Goal: Information Seeking & Learning: Learn about a topic

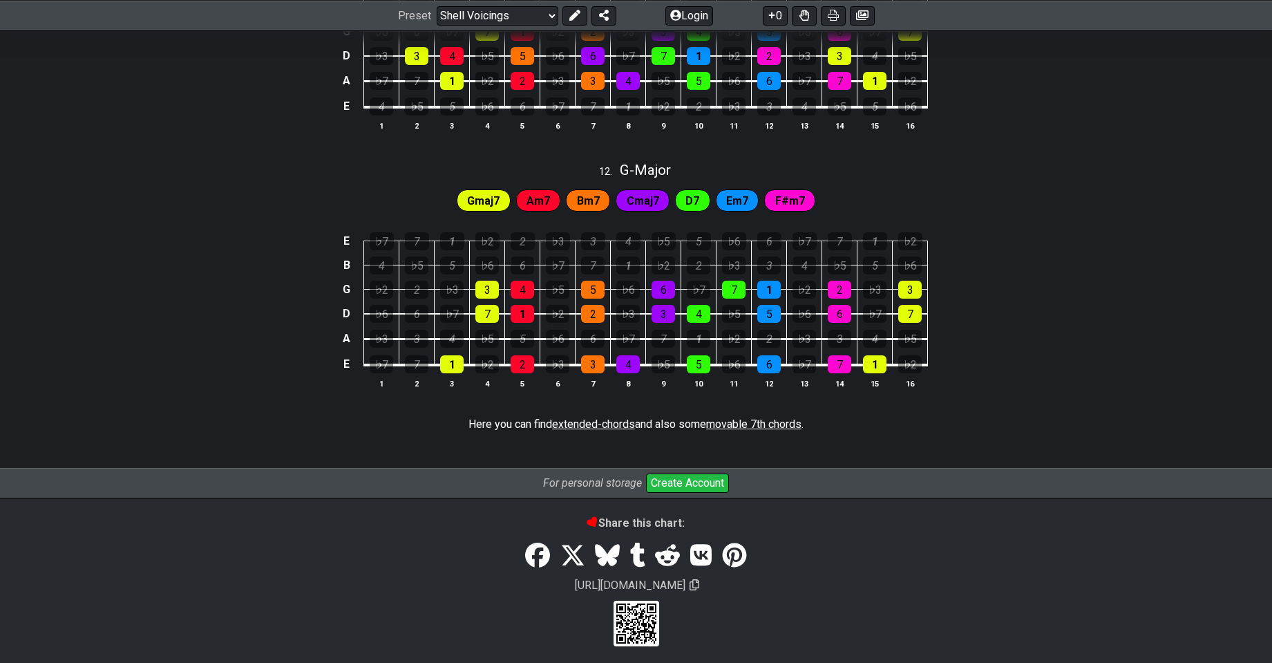
scroll to position [1349, 0]
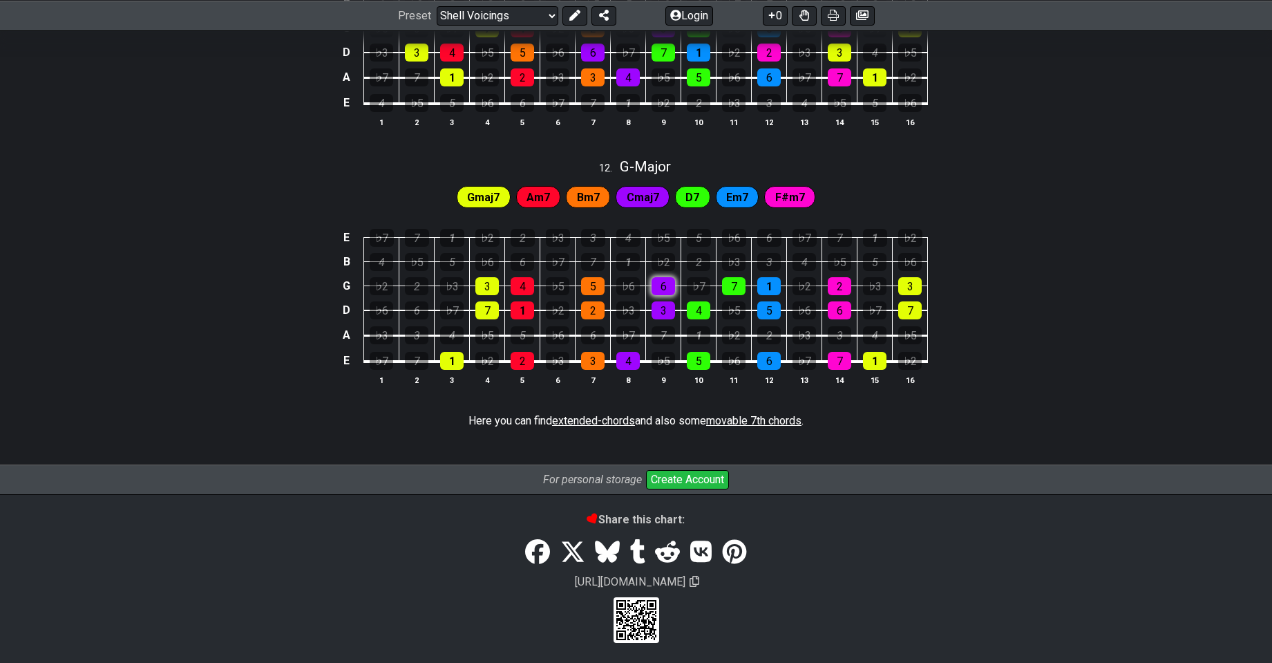
scroll to position [1285, 0]
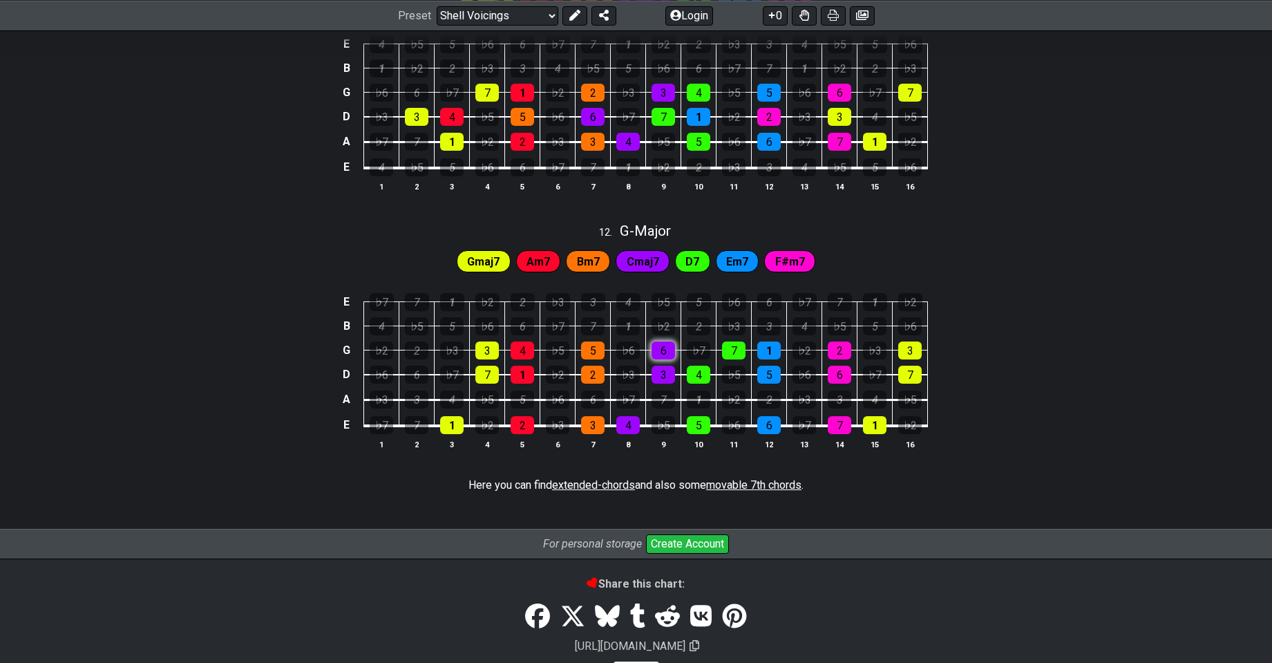
click at [670, 284] on tbody "E ♭7 7 1 ♭2 2 ♭3 3 4 ♭5 5 ♭6 6 ♭7 7 1 ♭2 B 4 ♭5 5 ♭6 6 ♭7 7 1 ♭2 2 ♭3 3 4 ♭5 5 …" at bounding box center [634, 359] width 590 height 162
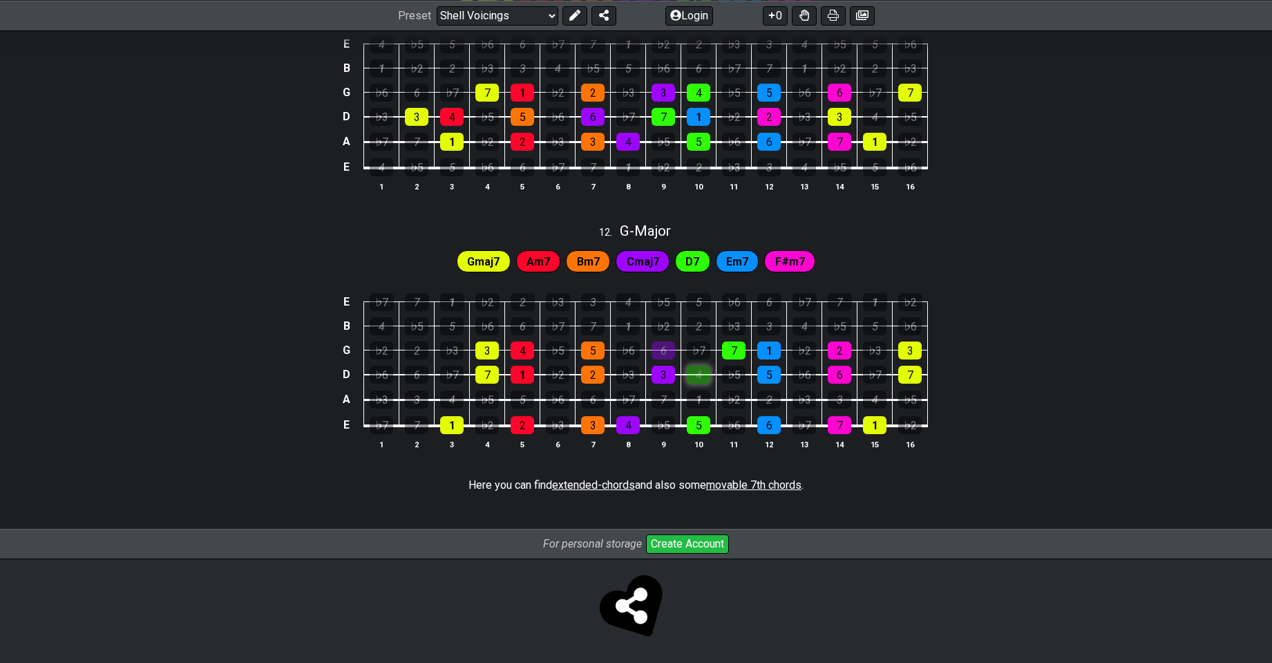
click at [703, 375] on div "4" at bounding box center [698, 375] width 23 height 18
click at [737, 343] on div "7" at bounding box center [733, 350] width 23 height 18
click at [702, 366] on div "4" at bounding box center [698, 375] width 23 height 18
click at [665, 344] on div "6" at bounding box center [663, 350] width 23 height 18
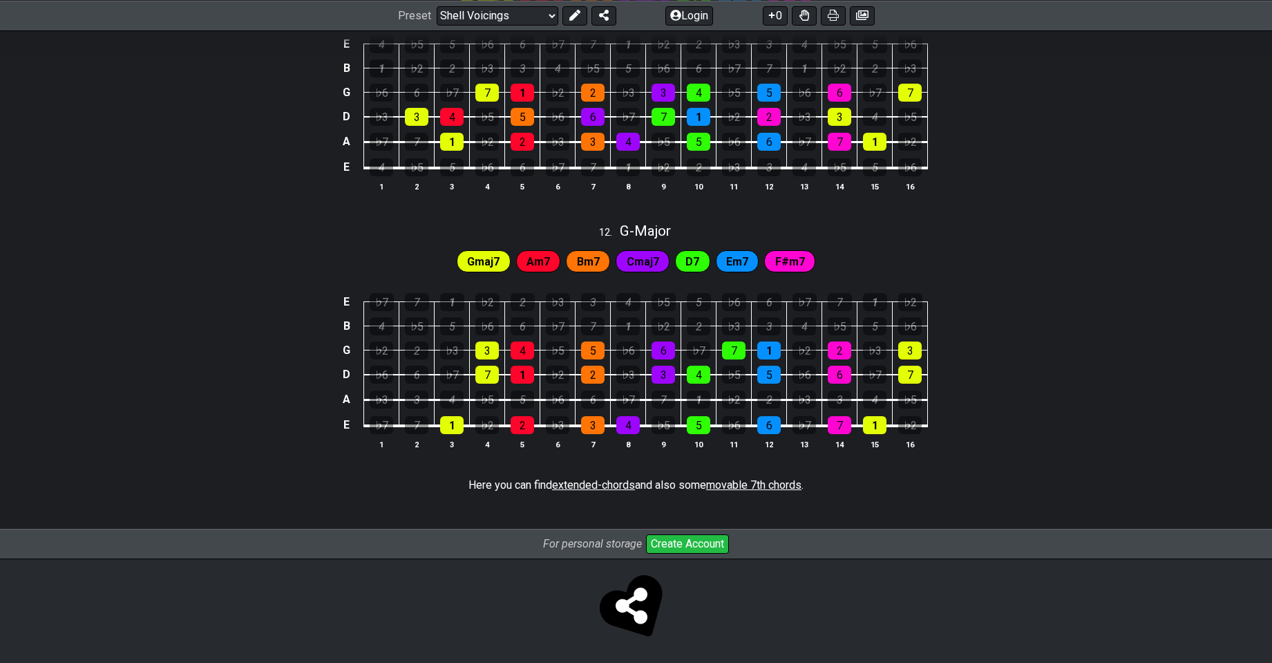
click at [591, 485] on span "extended-chords" at bounding box center [593, 484] width 83 height 13
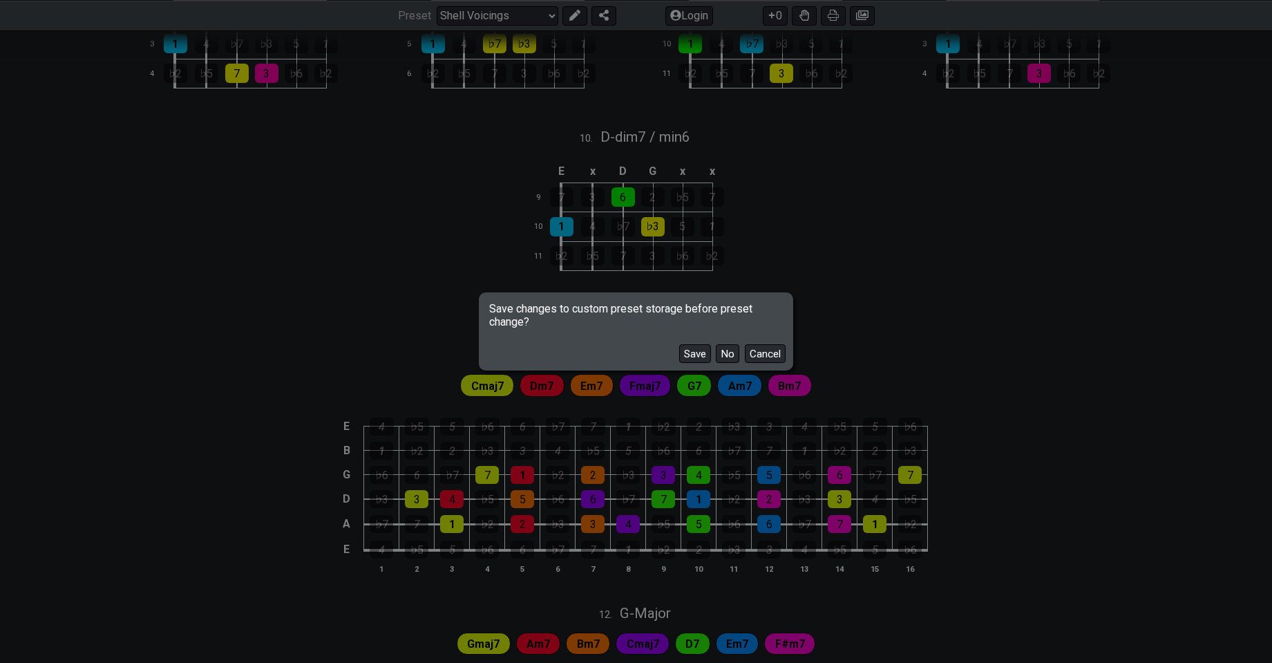
scroll to position [870, 0]
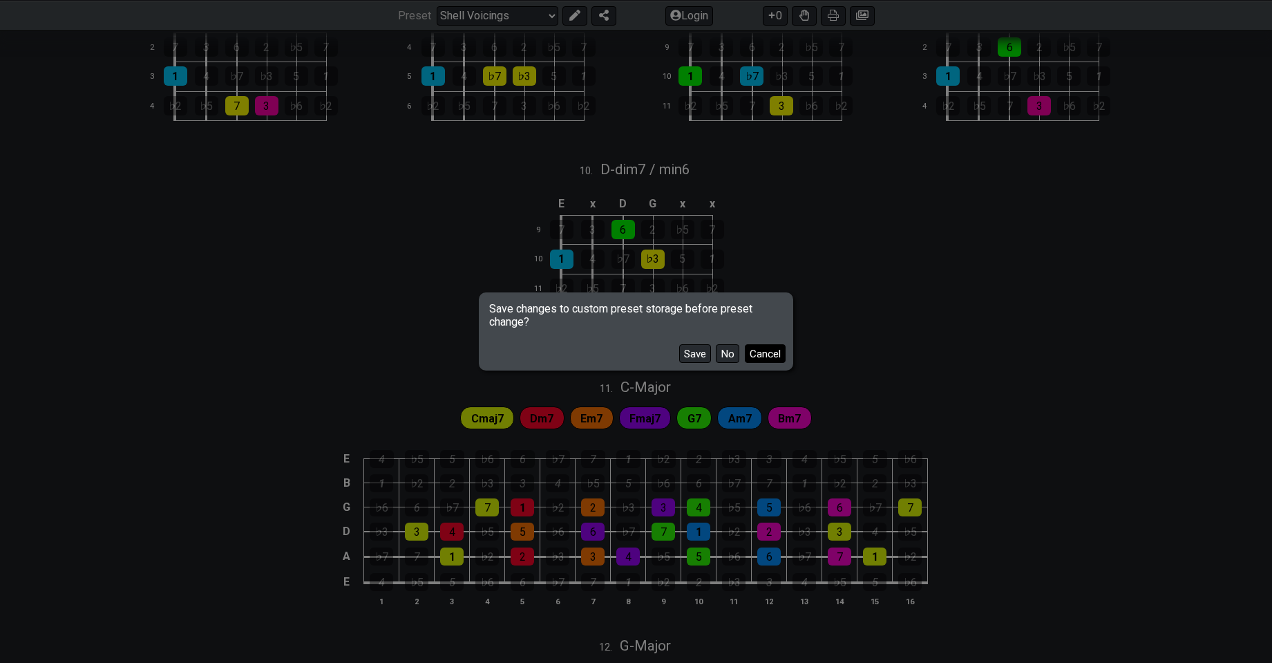
click at [749, 353] on button "Cancel" at bounding box center [765, 353] width 41 height 19
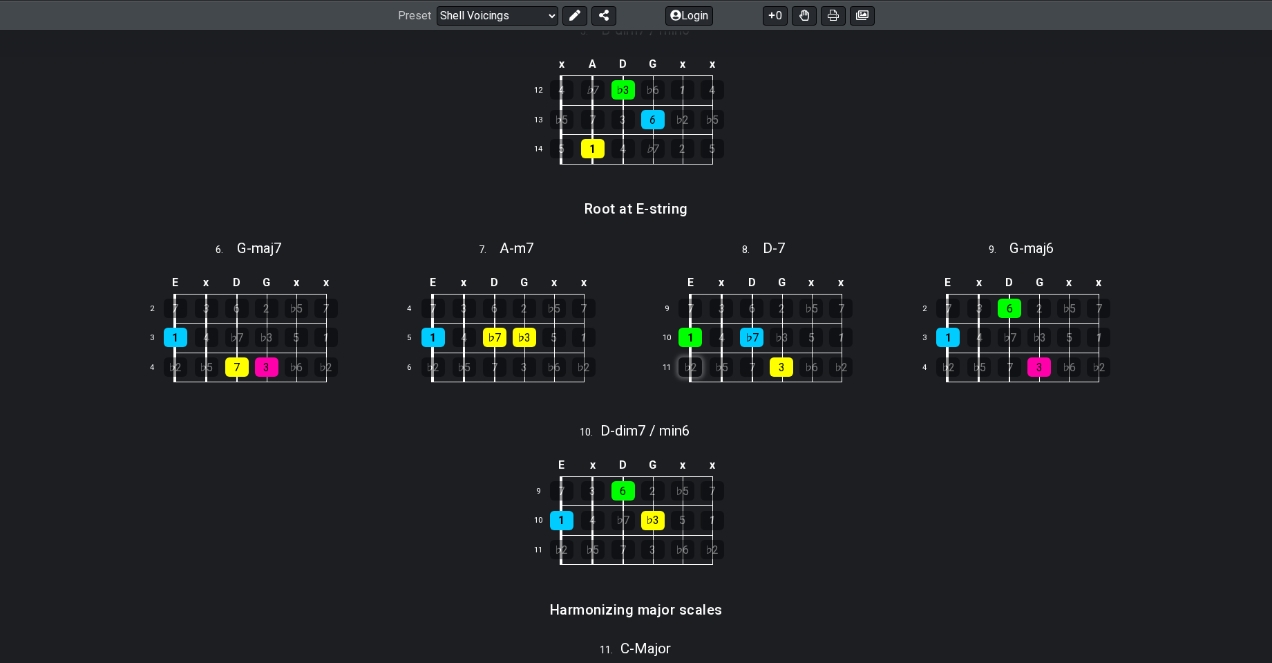
scroll to position [594, 0]
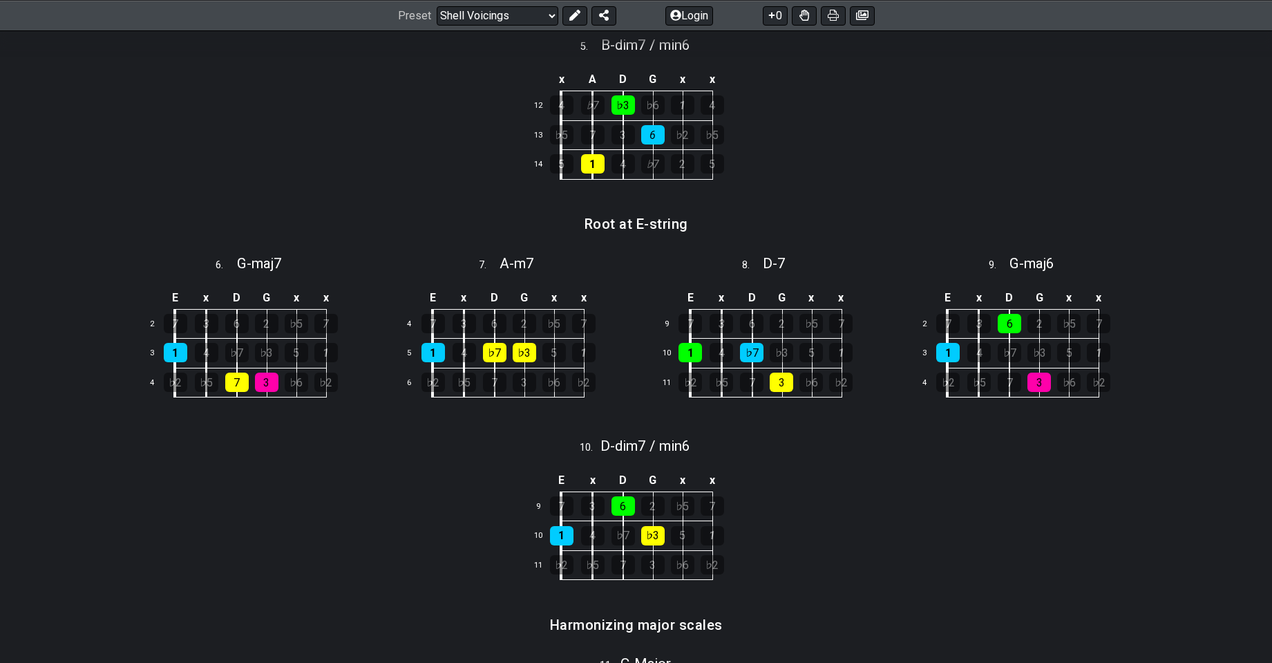
click at [738, 328] on td "3" at bounding box center [737, 324] width 31 height 30
click at [733, 324] on td "3" at bounding box center [737, 324] width 31 height 30
click at [728, 324] on div "3" at bounding box center [721, 323] width 23 height 19
click at [722, 314] on div "3" at bounding box center [721, 323] width 23 height 19
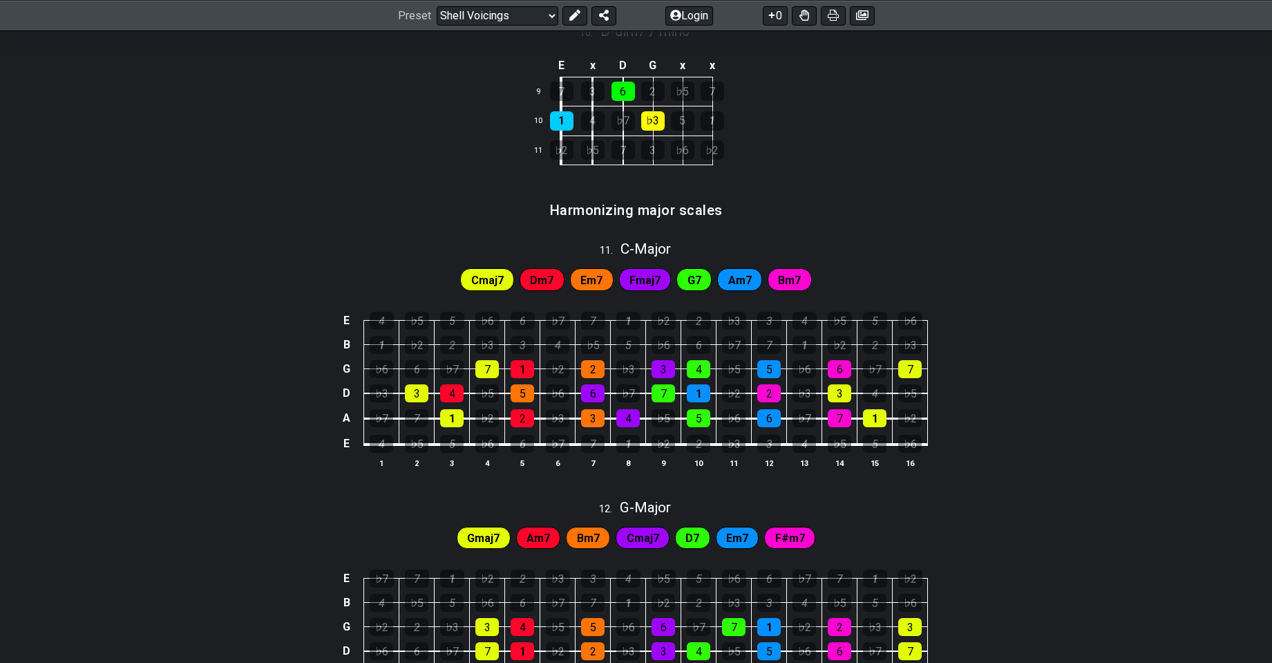
scroll to position [1216, 0]
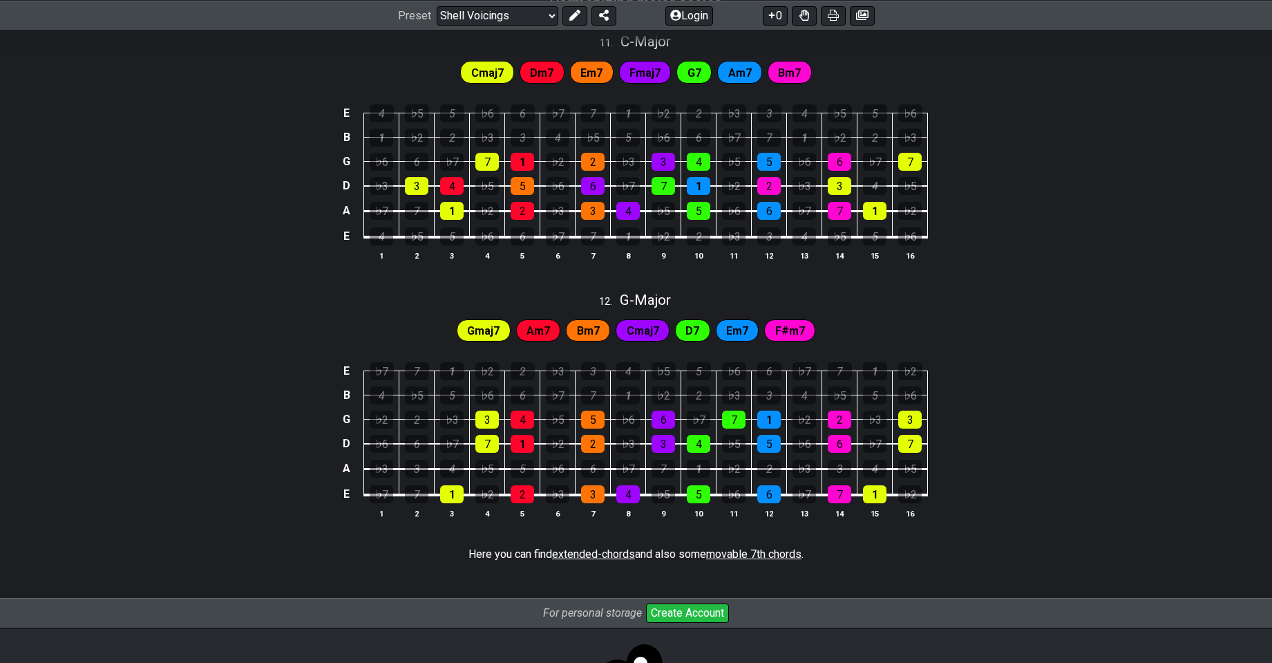
click at [608, 554] on span "extended-chords" at bounding box center [593, 553] width 83 height 13
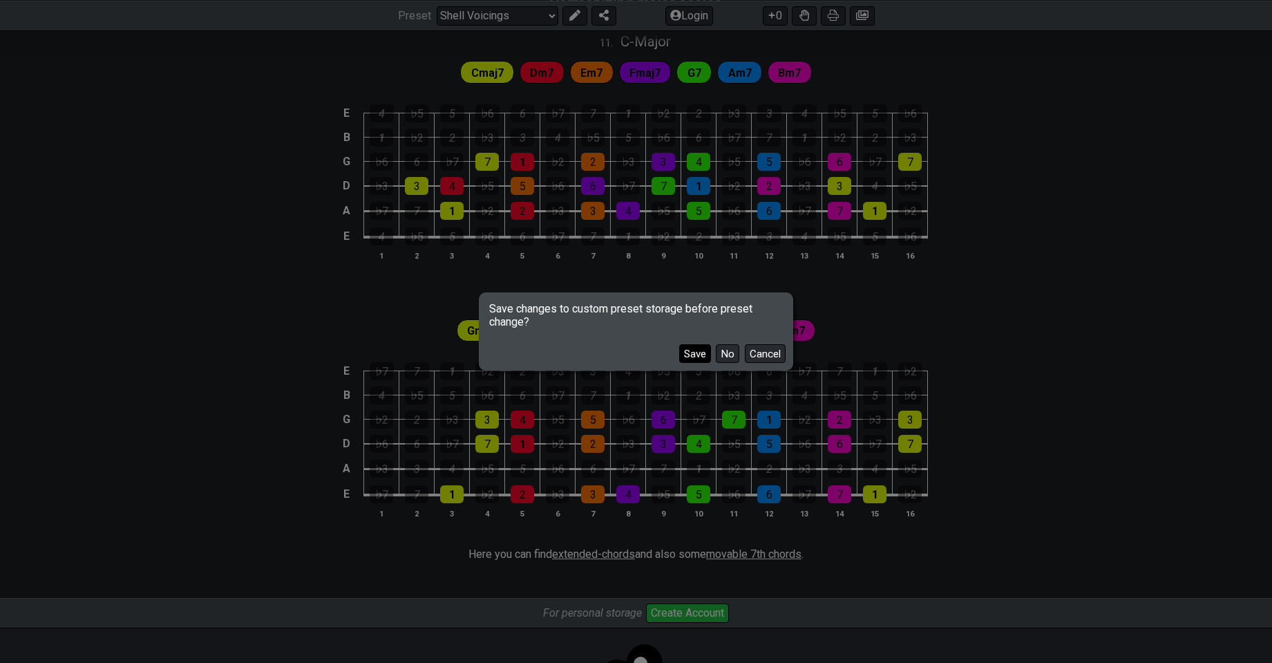
click at [699, 354] on button "Save" at bounding box center [695, 353] width 32 height 19
select select "/extended-chords"
